Goal: Task Accomplishment & Management: Manage account settings

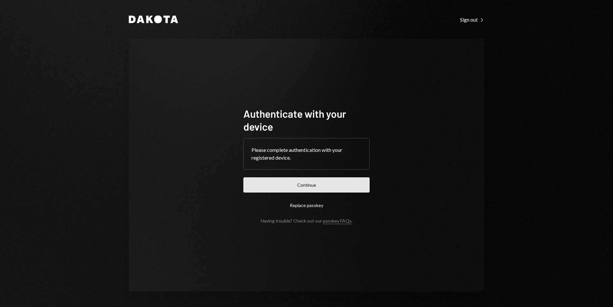
click at [363, 185] on button "Continue" at bounding box center [307, 184] width 126 height 15
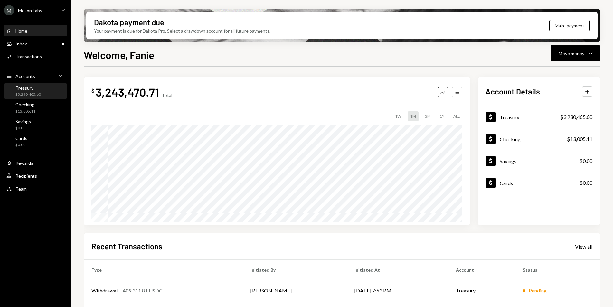
click at [31, 91] on div "Treasury $3,230,465.60" at bounding box center [27, 91] width 25 height 12
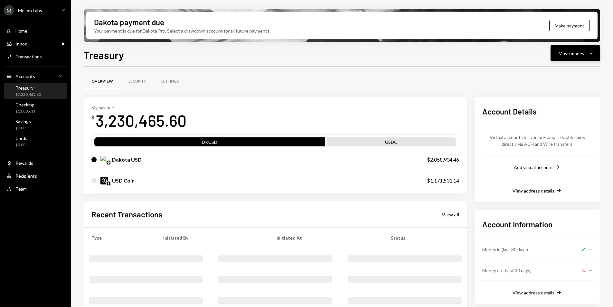
click at [568, 56] on div "Move money" at bounding box center [572, 53] width 26 height 7
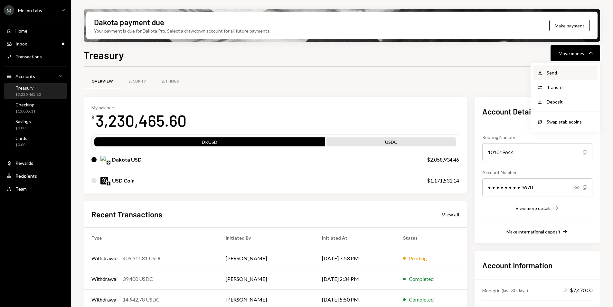
click at [550, 76] on div "Withdraw Send" at bounding box center [566, 72] width 64 height 14
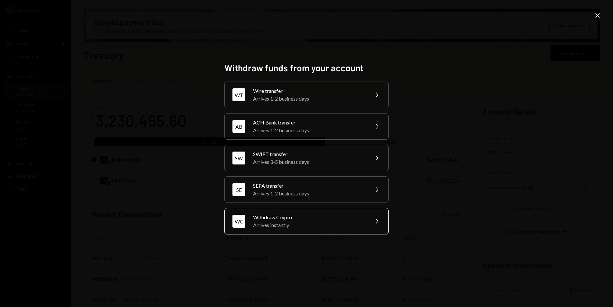
click at [312, 216] on div "Withdraw Crypto" at bounding box center [309, 217] width 112 height 8
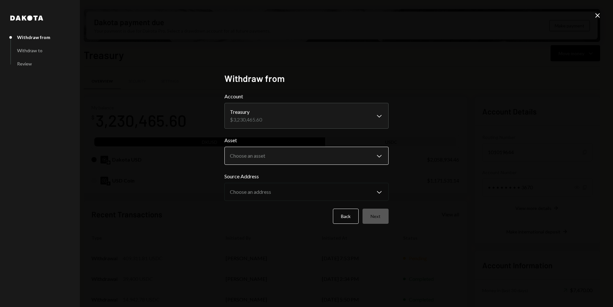
click at [271, 160] on body "M Meson Labs Caret Down Home Home Inbox Inbox Activities Transactions Accounts …" at bounding box center [306, 153] width 613 height 307
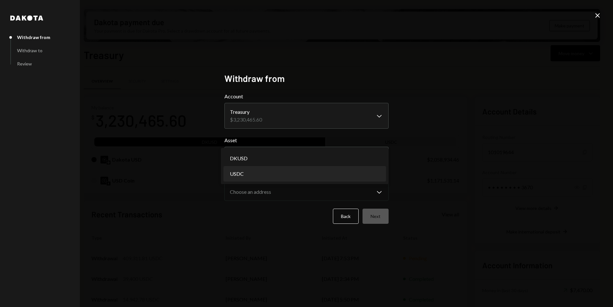
select select "****"
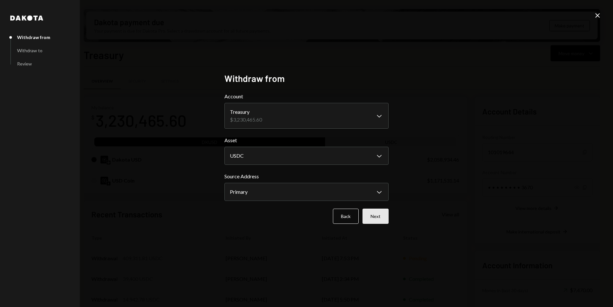
click at [378, 213] on button "Next" at bounding box center [376, 215] width 26 height 15
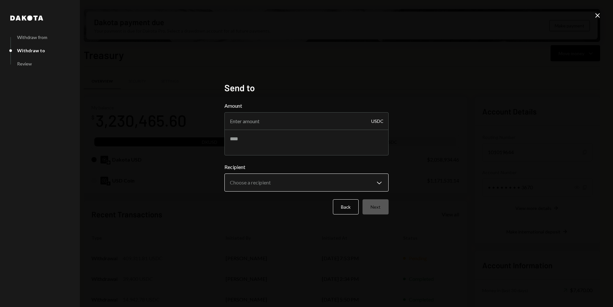
click at [254, 186] on body "M Meson Labs Caret Down Home Home Inbox Inbox Activities Transactions Accounts …" at bounding box center [306, 153] width 613 height 307
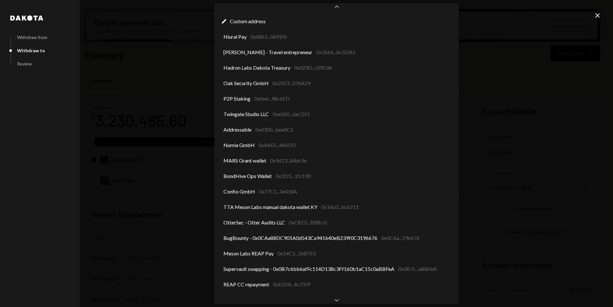
scroll to position [30, 0]
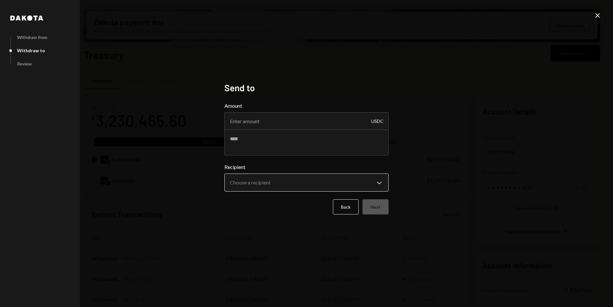
click at [269, 183] on body "M Meson Labs Caret Down Home Home Inbox Inbox Activities Transactions Accounts …" at bounding box center [306, 153] width 613 height 307
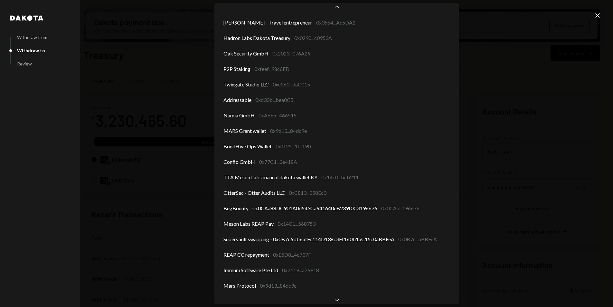
scroll to position [76, 0]
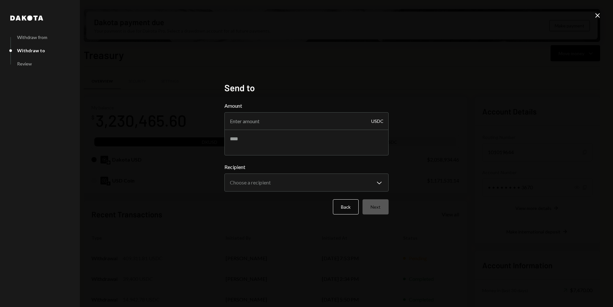
click at [597, 16] on icon at bounding box center [598, 15] width 5 height 5
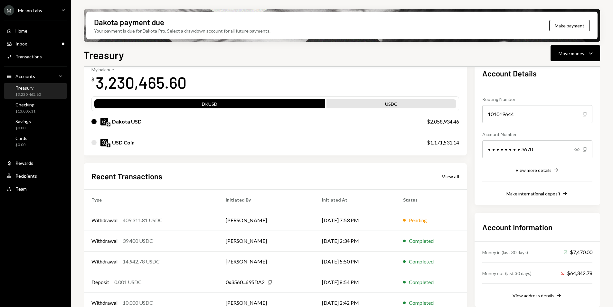
scroll to position [50, 0]
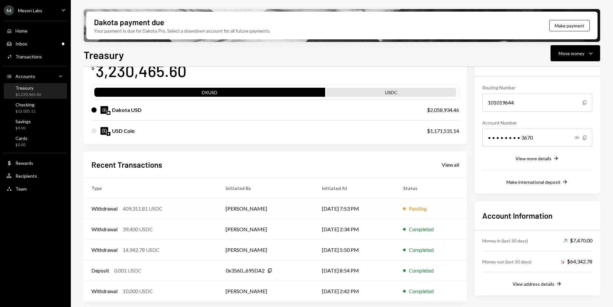
click at [157, 209] on div "409,311.81 USDC" at bounding box center [143, 209] width 40 height 8
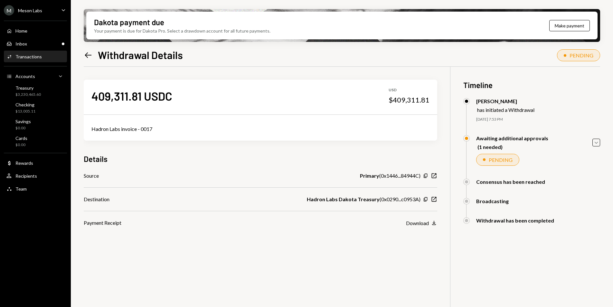
click at [592, 141] on div "Awaiting additional approvals (1 needed) Caret Down" at bounding box center [532, 142] width 137 height 15
click at [597, 143] on icon "button" at bounding box center [596, 142] width 3 height 2
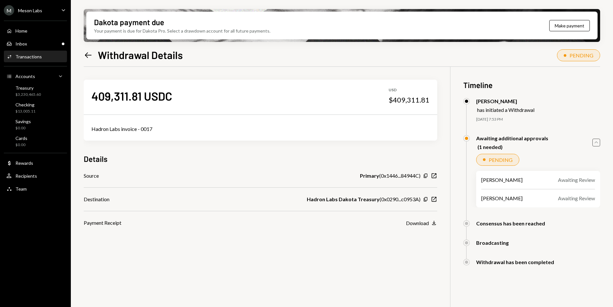
click at [597, 143] on icon "Caret Up" at bounding box center [596, 142] width 7 height 7
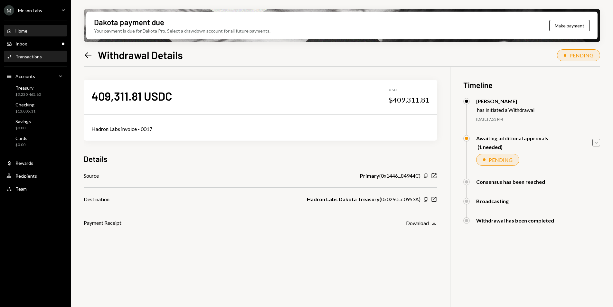
click at [41, 28] on div "Home Home" at bounding box center [35, 31] width 58 height 6
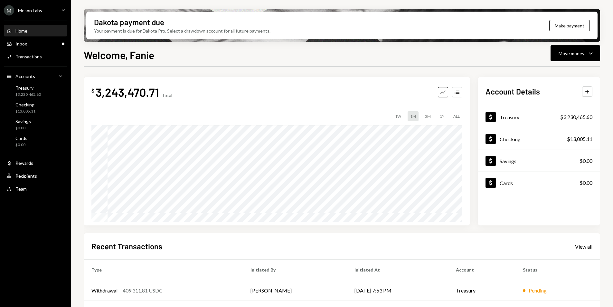
click at [33, 7] on div "M Meson Labs" at bounding box center [23, 10] width 38 height 10
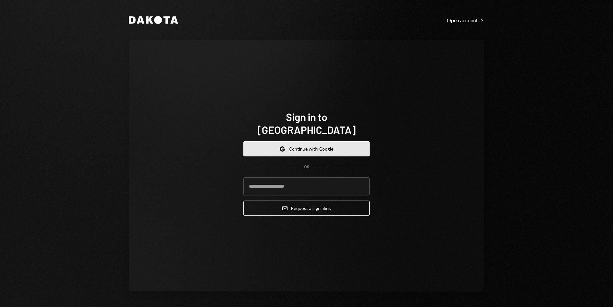
click at [301, 141] on button "Google Continue with Google" at bounding box center [307, 148] width 126 height 15
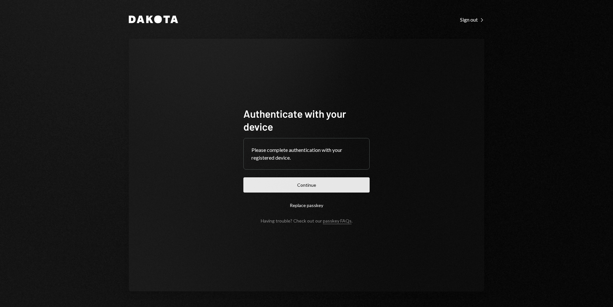
click at [305, 186] on button "Continue" at bounding box center [307, 184] width 126 height 15
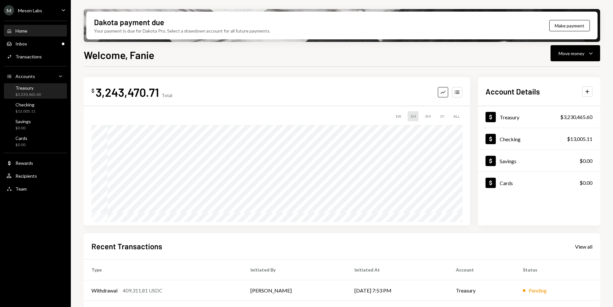
click at [28, 95] on div "$3,230,465.60" at bounding box center [27, 94] width 25 height 5
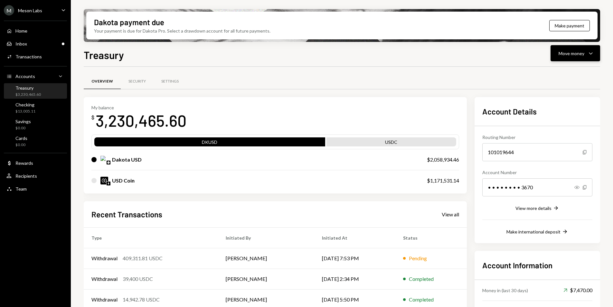
click at [584, 53] on div "Move money" at bounding box center [572, 53] width 26 height 7
click at [558, 76] on div "Send" at bounding box center [570, 72] width 47 height 7
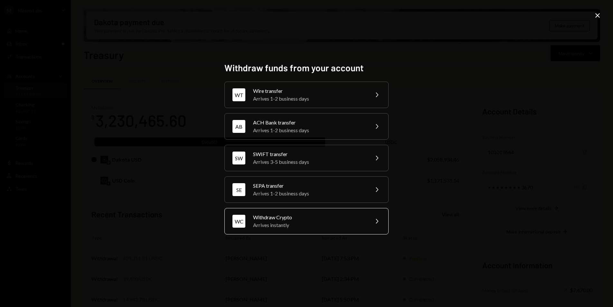
click at [283, 217] on div "Withdraw Crypto" at bounding box center [309, 217] width 112 height 8
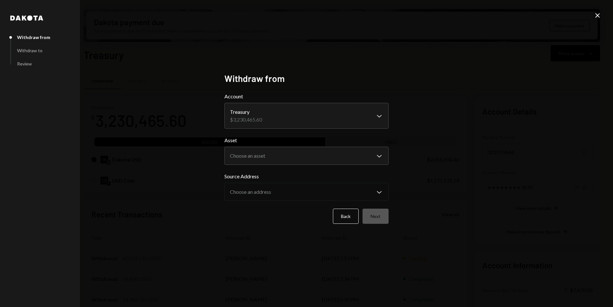
click at [280, 152] on body "M Meson Labs Caret Down Home Home Inbox Inbox Activities Transactions Accounts …" at bounding box center [306, 153] width 613 height 307
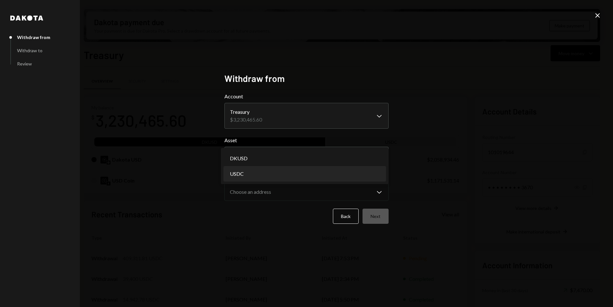
select select "****"
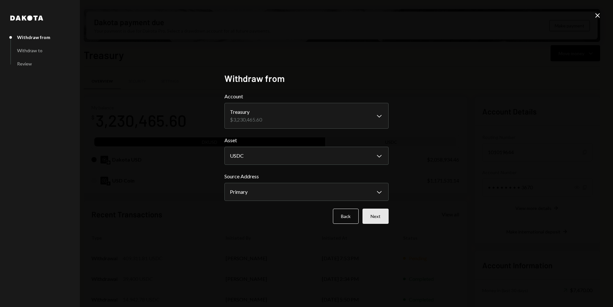
click at [369, 218] on button "Next" at bounding box center [376, 215] width 26 height 15
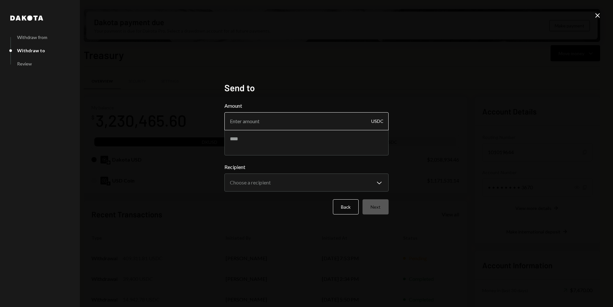
click at [285, 123] on input "Amount" at bounding box center [307, 121] width 164 height 18
click at [352, 207] on button "Back" at bounding box center [346, 206] width 26 height 15
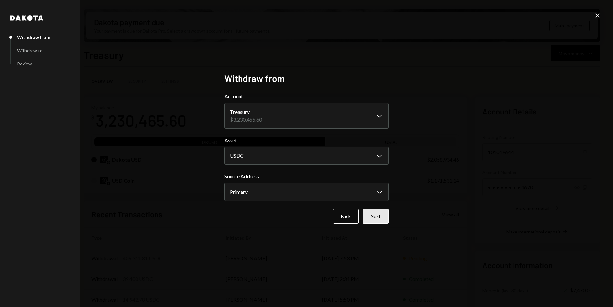
click at [381, 216] on button "Next" at bounding box center [376, 215] width 26 height 15
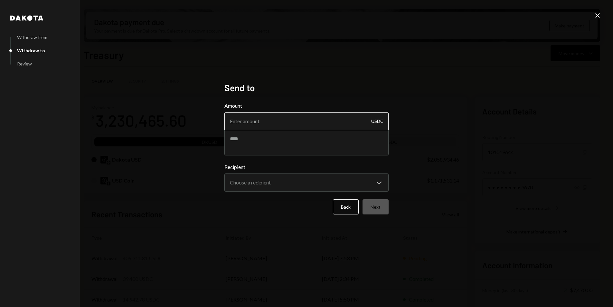
click at [268, 121] on input "Amount" at bounding box center [307, 121] width 164 height 18
paste input "41632.327201"
type input "41632.33"
click at [246, 136] on textarea at bounding box center [307, 143] width 164 height 26
type textarea "**********"
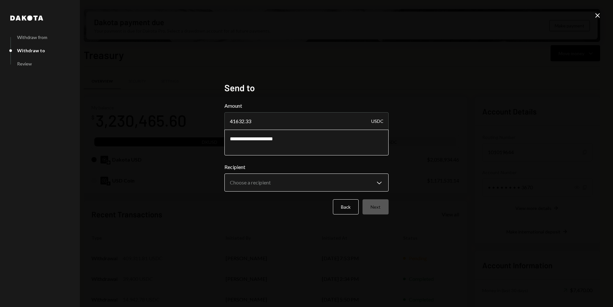
click at [277, 181] on body "M Meson Labs Caret Down Home Home Inbox Inbox Activities Transactions Accounts …" at bounding box center [306, 153] width 613 height 307
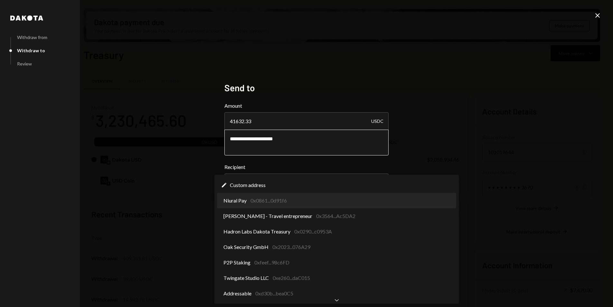
select select "**********"
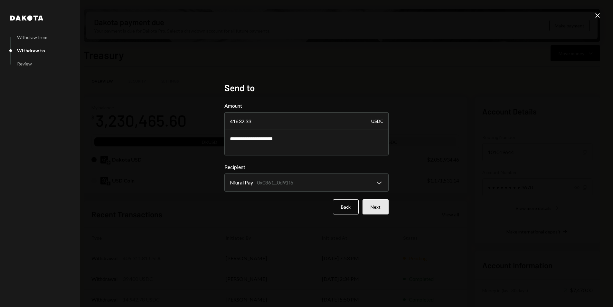
click at [374, 210] on button "Next" at bounding box center [376, 206] width 26 height 15
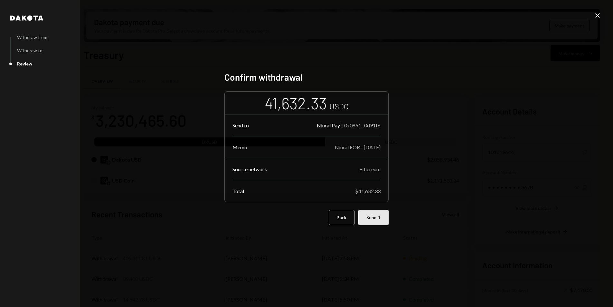
click at [373, 220] on button "Submit" at bounding box center [374, 217] width 30 height 15
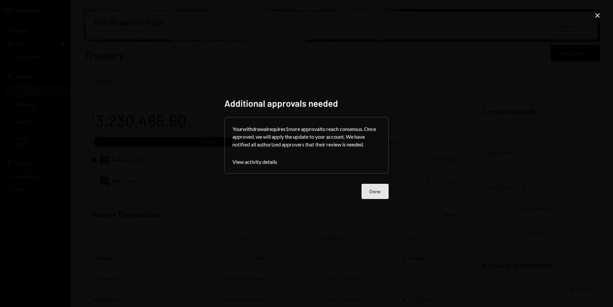
click at [380, 190] on button "Done" at bounding box center [375, 191] width 27 height 15
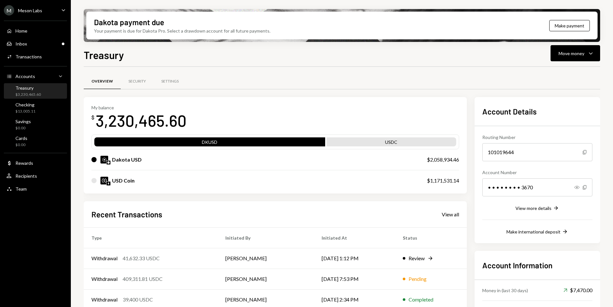
click at [465, 63] on div "Treasury Move money Caret Down Overview Security Settings My balance $ 3,230,46…" at bounding box center [342, 196] width 517 height 298
drag, startPoint x: 85, startPoint y: 53, endPoint x: 153, endPoint y: 63, distance: 69.3
click at [153, 63] on div "Treasury Move money Caret Down Overview Security Settings My balance $ 3,230,46…" at bounding box center [342, 196] width 517 height 298
click at [173, 55] on div "Treasury Move money Caret Down" at bounding box center [342, 54] width 517 height 14
drag, startPoint x: 84, startPoint y: 53, endPoint x: 138, endPoint y: 55, distance: 53.5
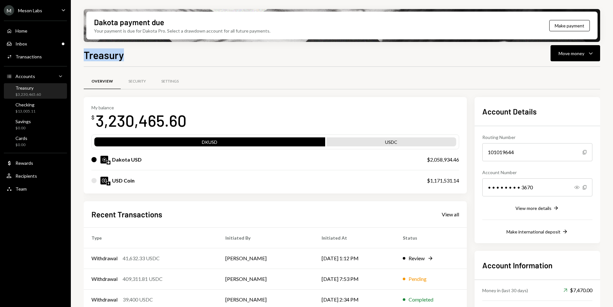
click at [138, 55] on div "Treasury Move money Caret Down" at bounding box center [342, 54] width 517 height 14
click at [48, 45] on div "Inbox Inbox" at bounding box center [35, 44] width 58 height 6
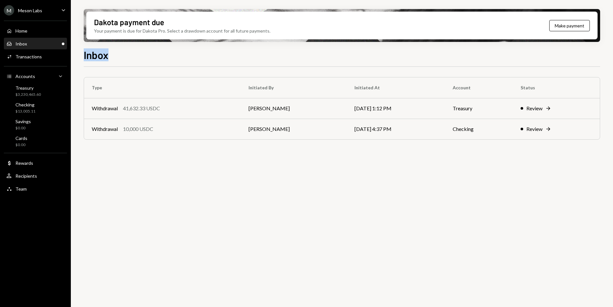
drag, startPoint x: 84, startPoint y: 56, endPoint x: 121, endPoint y: 58, distance: 36.4
click at [121, 58] on div "Inbox" at bounding box center [342, 54] width 517 height 14
